Goal: Task Accomplishment & Management: Manage account settings

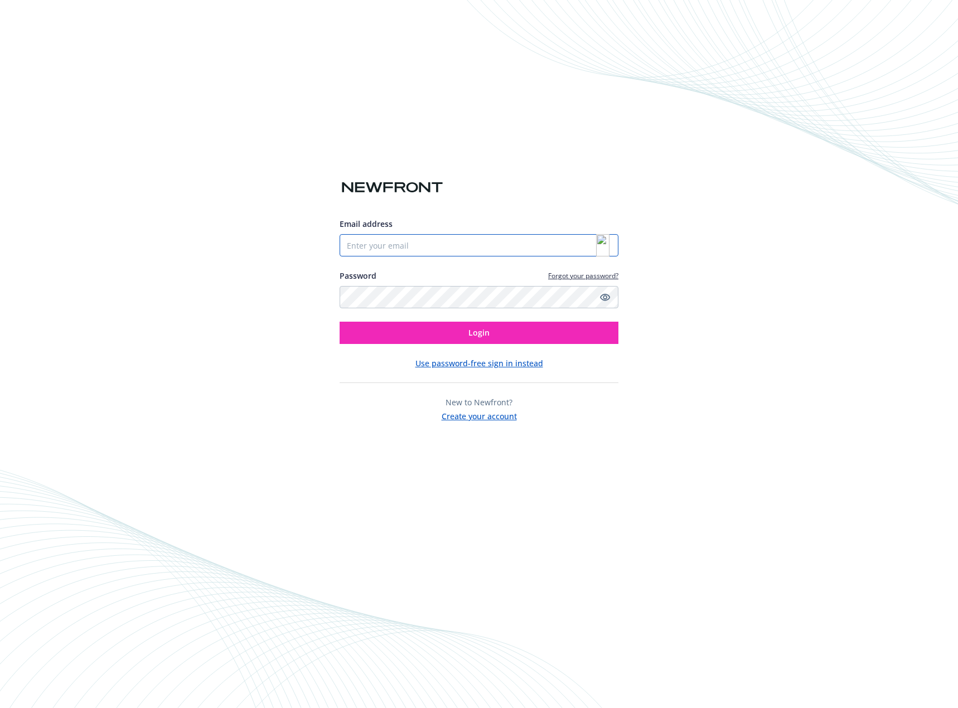
click at [456, 245] on input "Email address" at bounding box center [479, 245] width 279 height 22
click at [604, 202] on div at bounding box center [479, 209] width 279 height 18
click at [391, 244] on input "Email address" at bounding box center [479, 245] width 279 height 22
paste input "ZBw#*%6&ns1lU5H3"
type input "ZBw#*%6&ns1lU5H3"
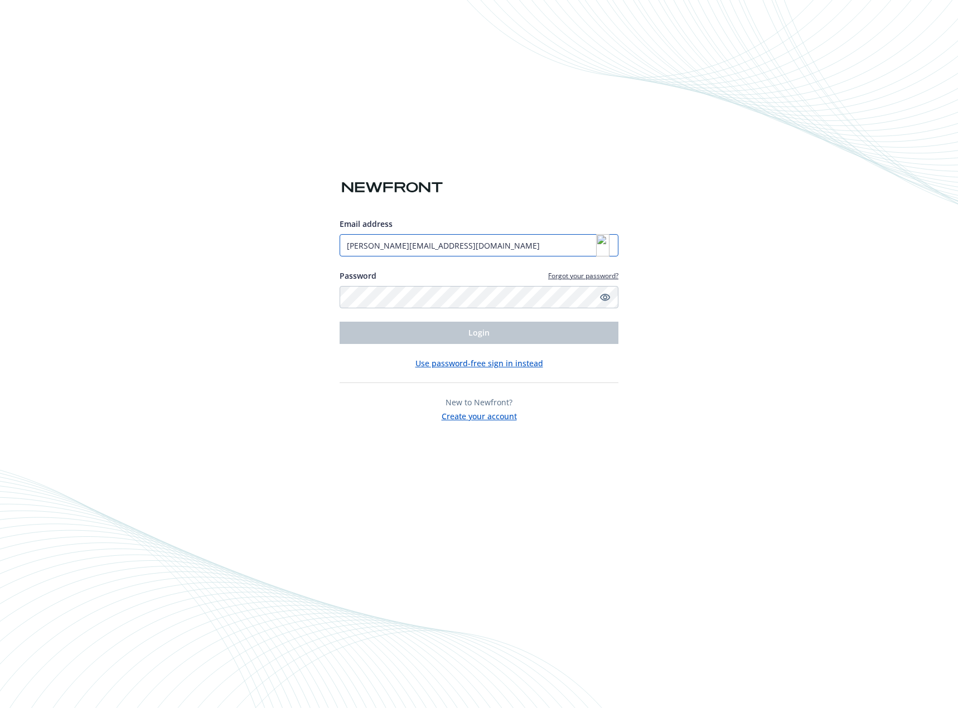
type input "[PERSON_NAME][EMAIL_ADDRESS][DOMAIN_NAME]"
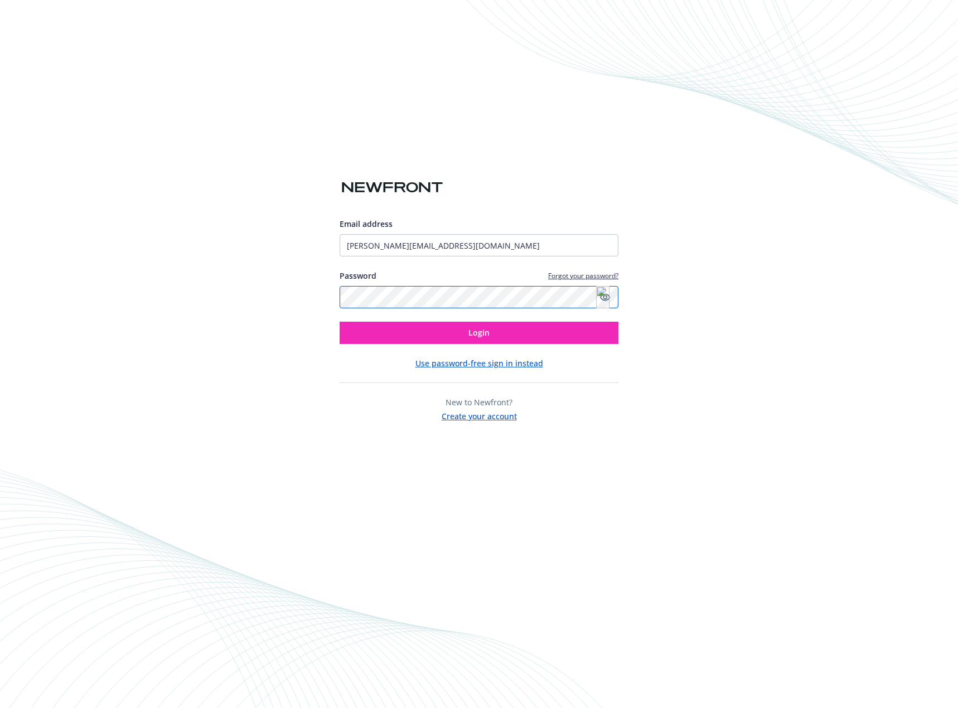
click at [340, 322] on button "Login" at bounding box center [479, 333] width 279 height 22
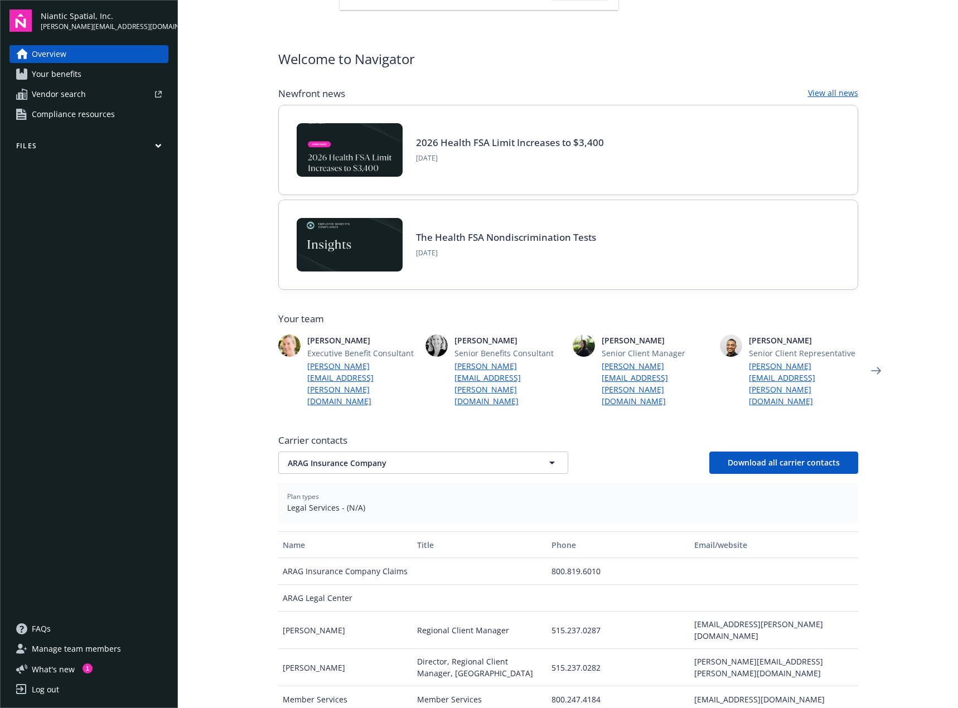
click at [150, 142] on button "Files" at bounding box center [88, 148] width 159 height 14
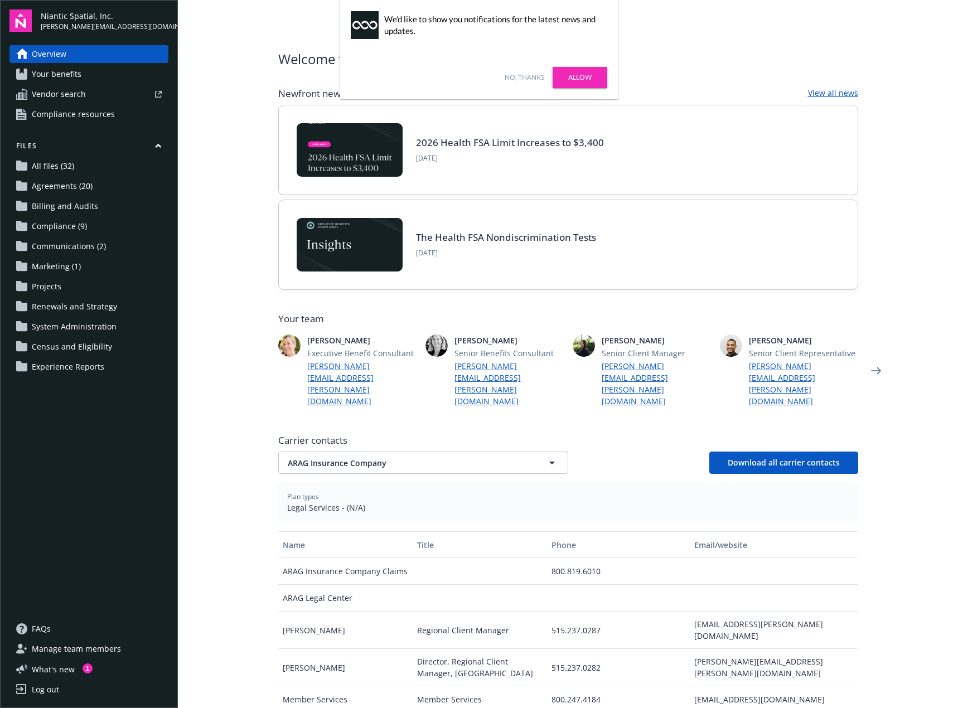
click at [74, 349] on span "Census and Eligibility" at bounding box center [72, 347] width 80 height 18
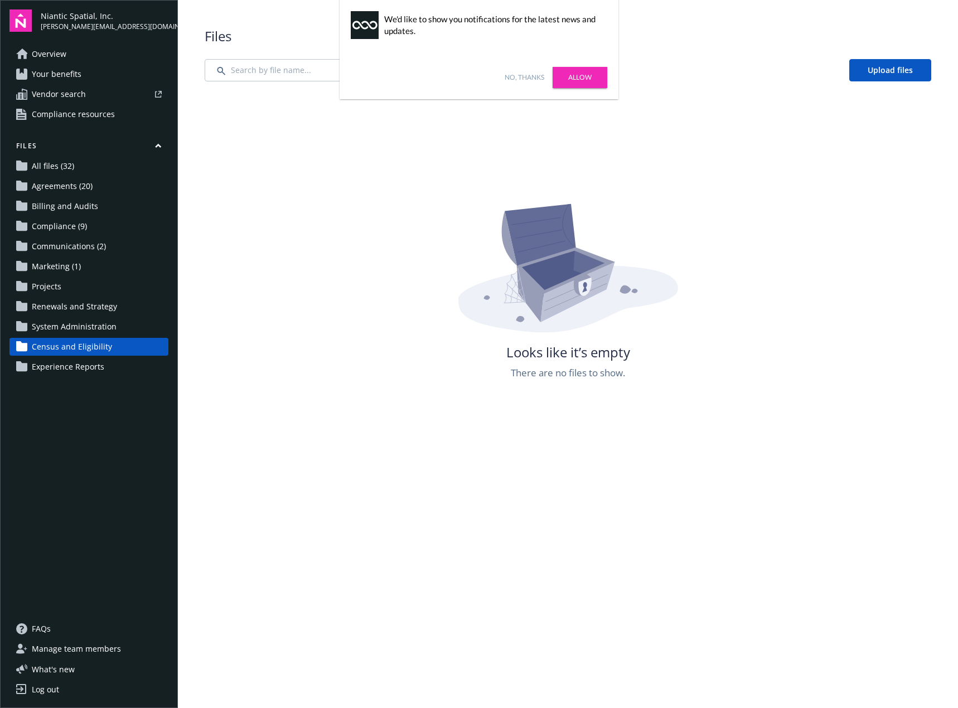
click at [574, 76] on link "Allow" at bounding box center [580, 77] width 55 height 21
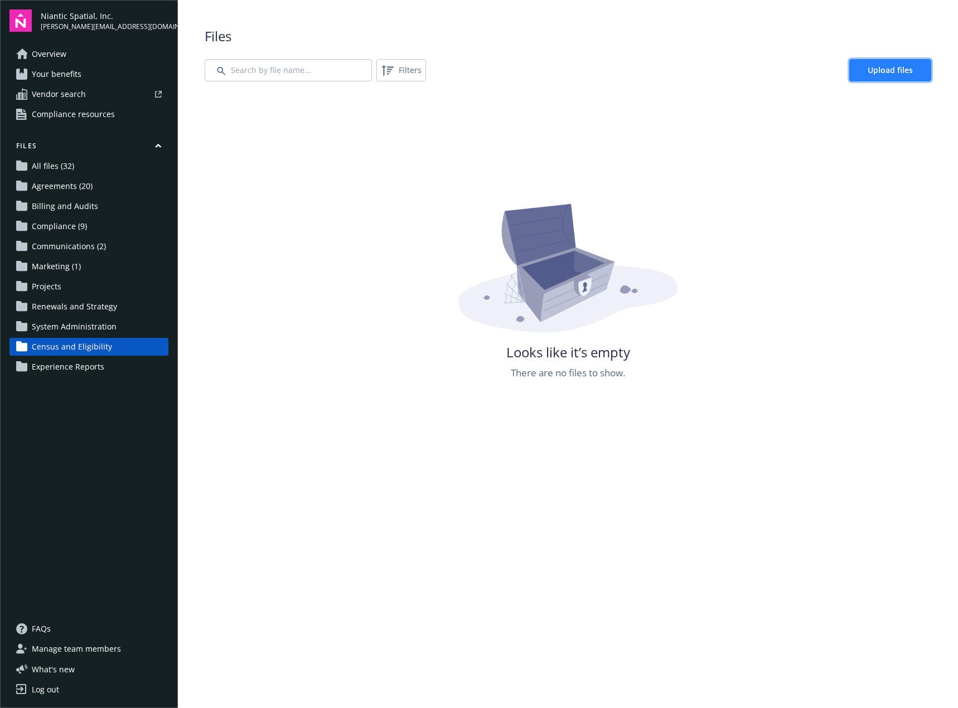
click at [881, 71] on span "Upload files" at bounding box center [890, 70] width 45 height 11
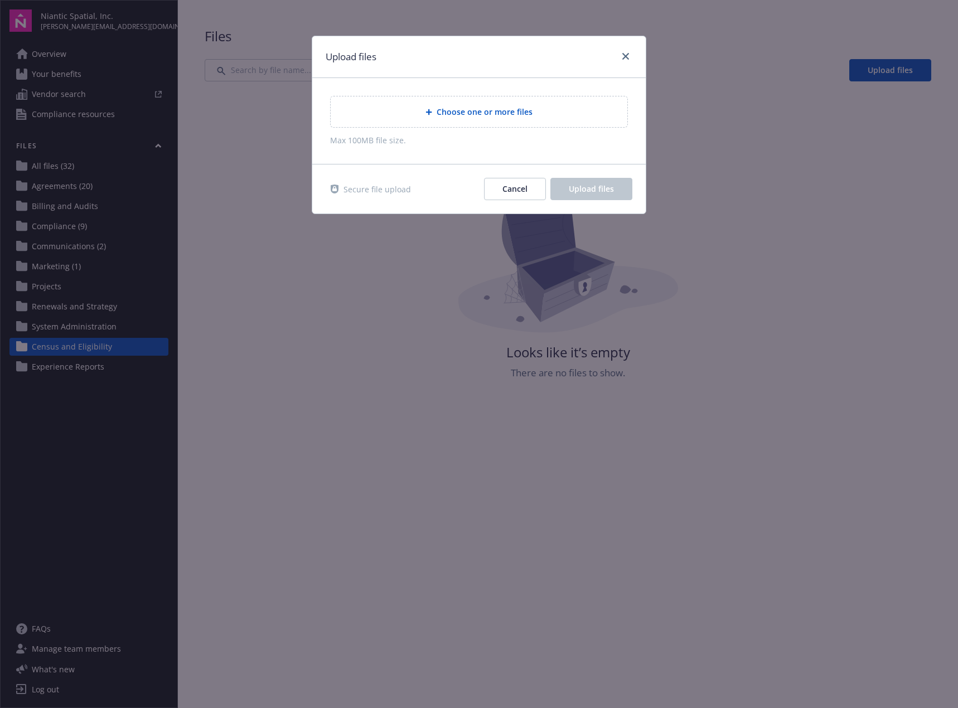
click at [477, 103] on div "Choose one or more files" at bounding box center [479, 111] width 297 height 31
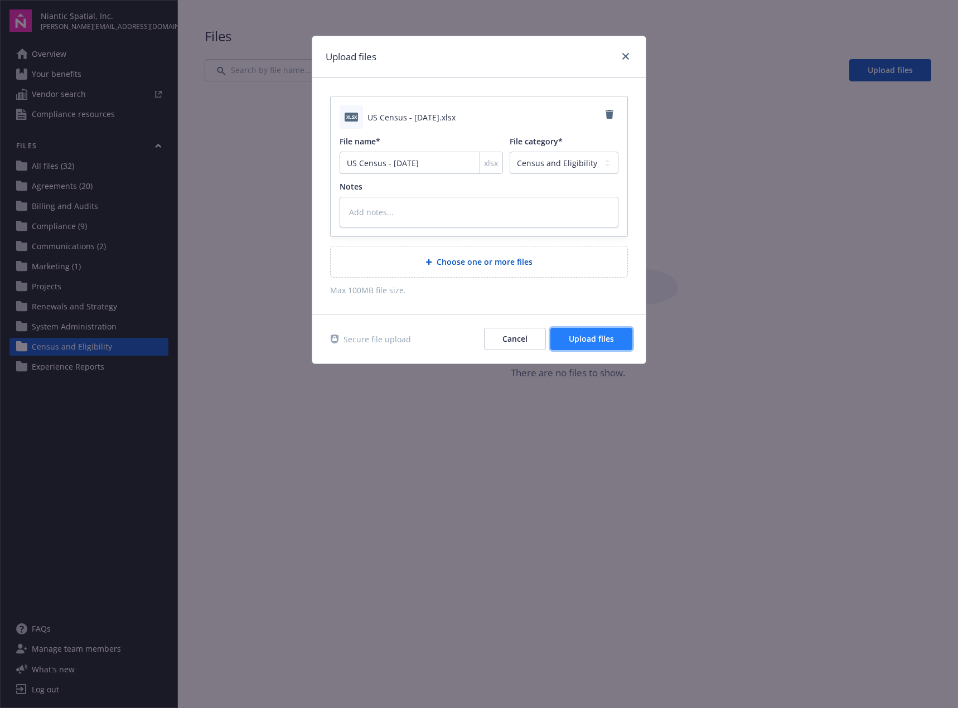
click at [588, 343] on span "Upload files" at bounding box center [591, 338] width 45 height 11
type textarea "x"
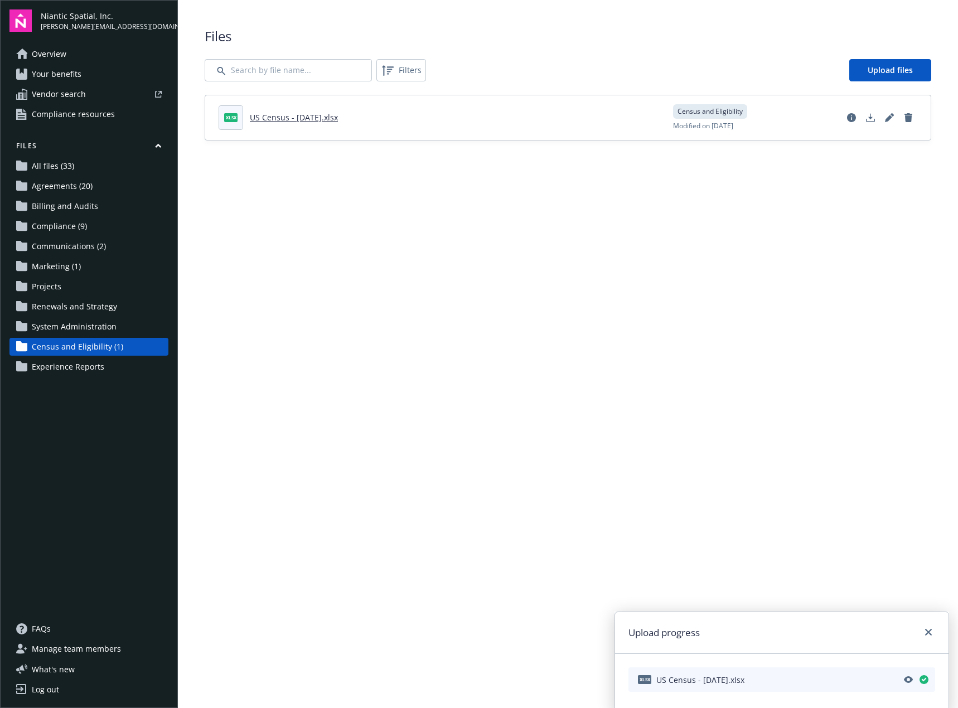
click at [538, 308] on main "Upload progress xlsx US Census - 10.15.25.xlsx Files Filters Upload files xlsx …" at bounding box center [568, 354] width 780 height 708
